Goal: Complete application form

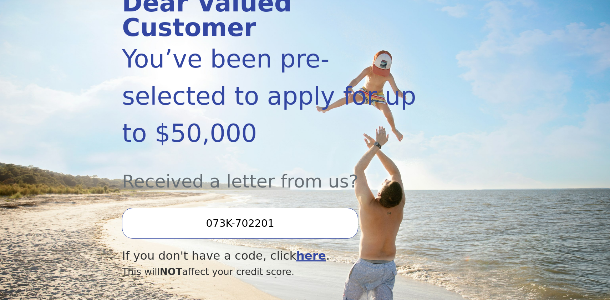
scroll to position [126, 0]
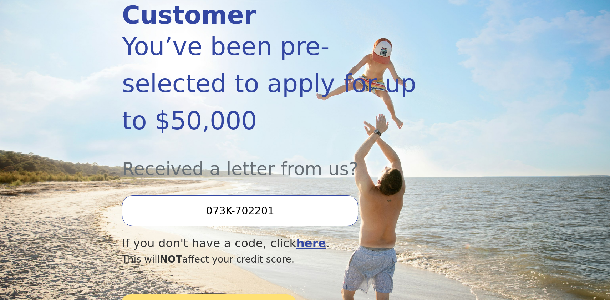
type input "073K-702201"
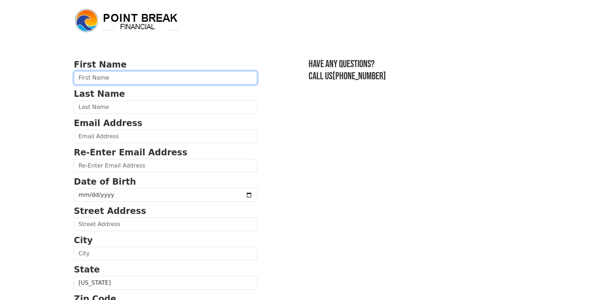
click at [202, 80] on input "text" at bounding box center [165, 78] width 183 height 14
type input "Pollyana"
type input "Pereira Rios Vasconcelos"
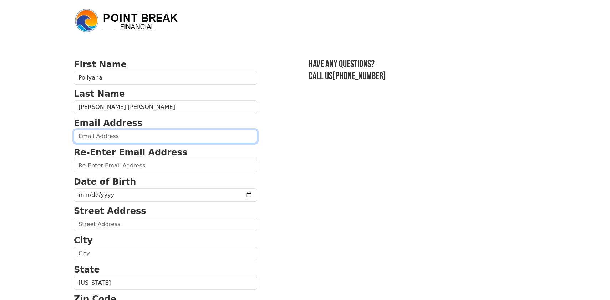
type input "riosppolly@gmail.com"
type input "200 Presidential Way, 2113"
type input "woburn"
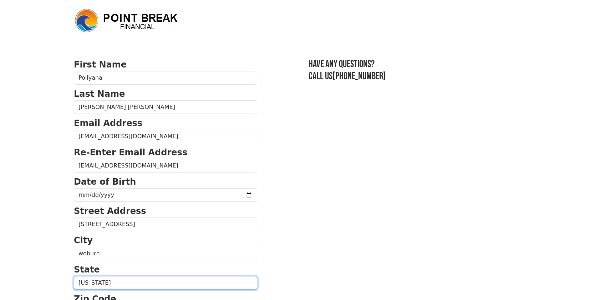
select select "MA"
type input "01801"
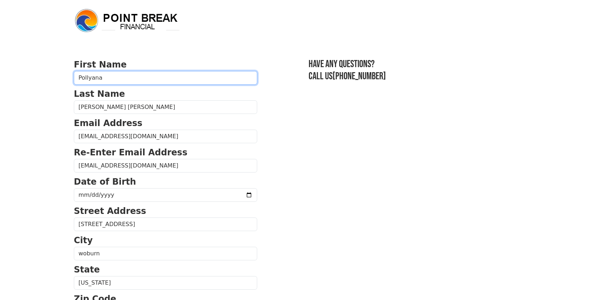
type input "(781) 518-1209"
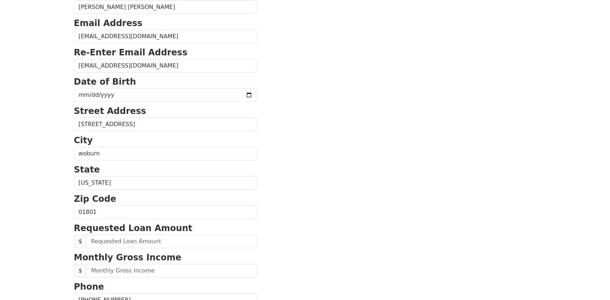
scroll to position [63, 0]
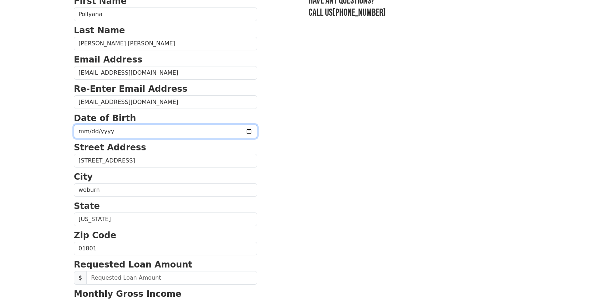
click at [137, 134] on input "date" at bounding box center [165, 131] width 183 height 14
type input "1989-04-10"
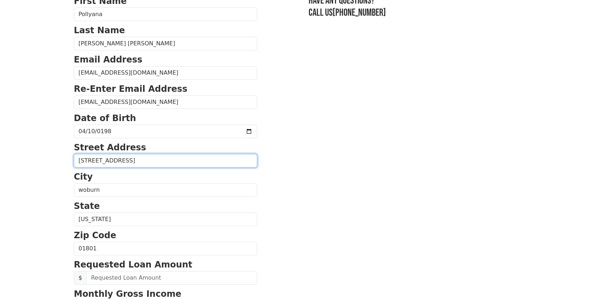
type input "3"
type input "26 orchard st"
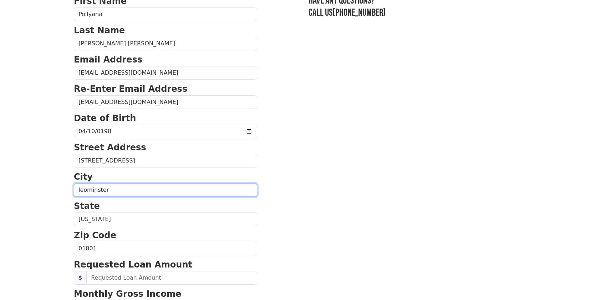
type input "leominster"
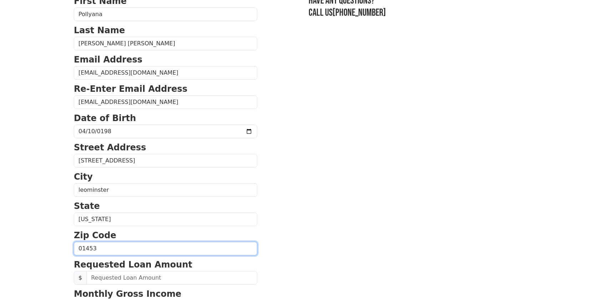
type input "01453"
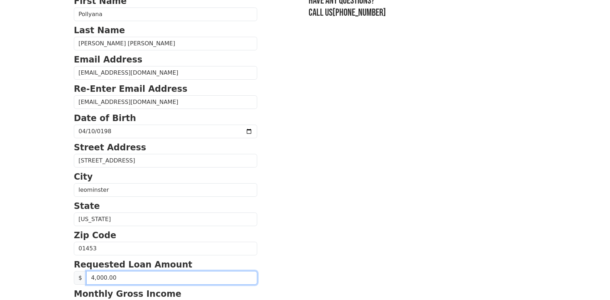
type input "40,000.00"
click at [252, 116] on section "First Name Pollyana Last Name Pereira Rios Vasconcelos Email Address riosppolly…" at bounding box center [305, 249] width 462 height 509
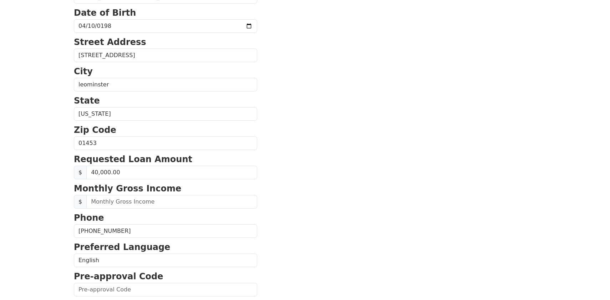
scroll to position [268, 0]
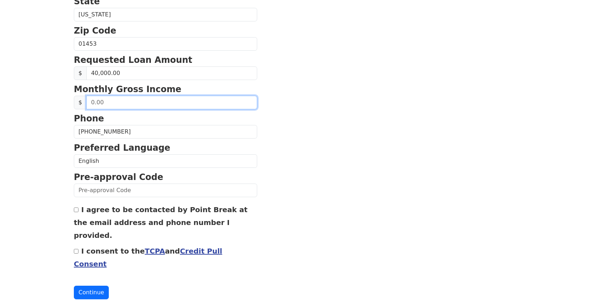
click at [195, 103] on input "text" at bounding box center [171, 103] width 171 height 14
type input "8,000.00"
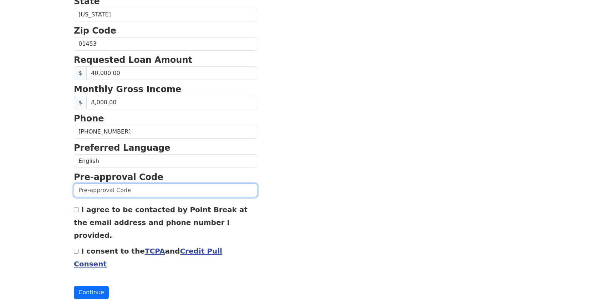
click at [115, 194] on input "text" at bounding box center [165, 190] width 183 height 14
type input "073K-702201"
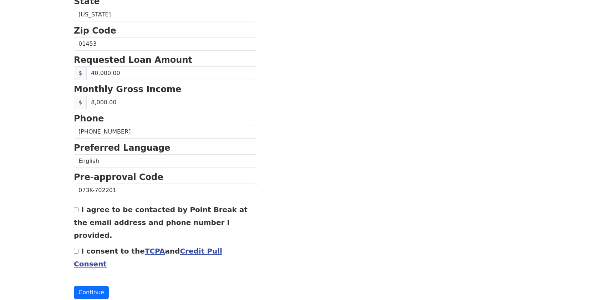
click at [96, 219] on label "I agree to be contacted by Point Break at the email address and phone number I …" at bounding box center [161, 222] width 174 height 34
click at [78, 212] on input "I agree to be contacted by Point Break at the email address and phone number I …" at bounding box center [76, 209] width 5 height 5
checkbox input "true"
click at [81, 246] on label "I consent to the TCPA and Credit Pull Consent" at bounding box center [148, 256] width 148 height 21
click at [78, 249] on input "I consent to the TCPA and Credit Pull Consent" at bounding box center [76, 251] width 5 height 5
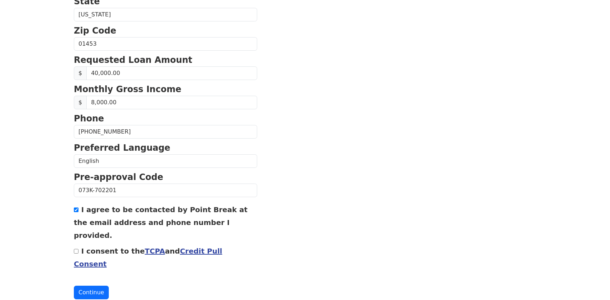
checkbox input "true"
click at [81, 285] on button "Continue" at bounding box center [91, 292] width 35 height 14
